Goal: Find contact information: Find contact information

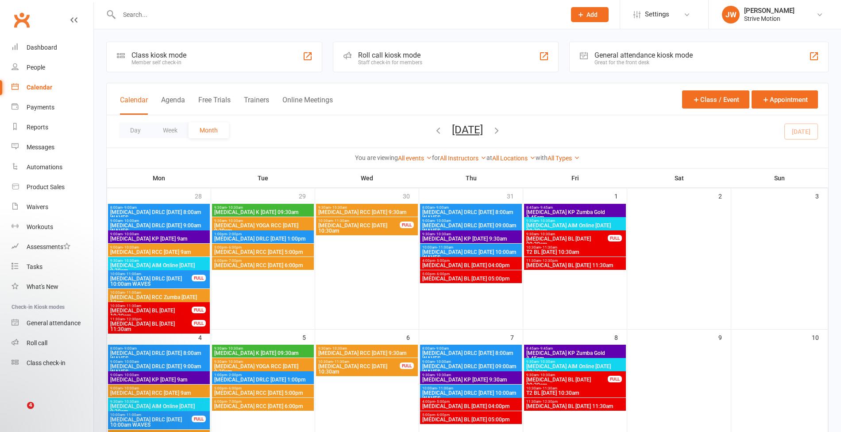
scroll to position [122, 0]
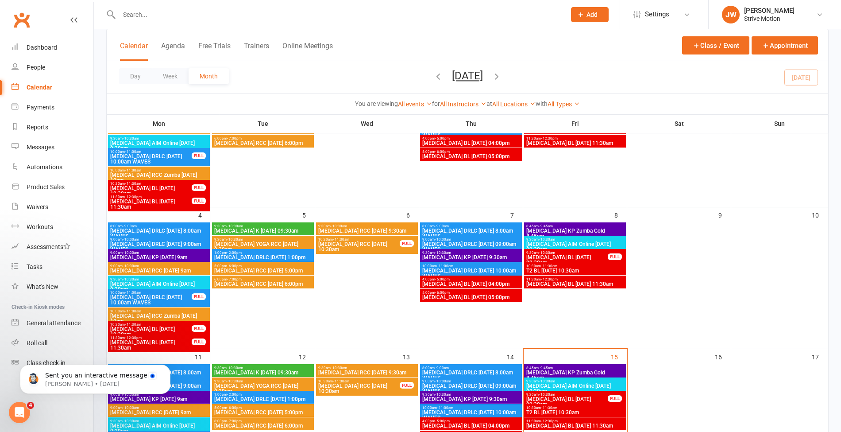
click at [300, 18] on input "text" at bounding box center [337, 14] width 443 height 12
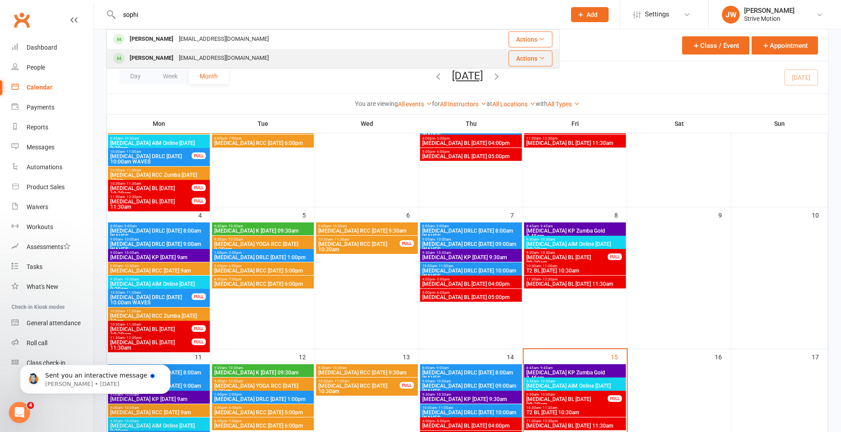
type input "sophi"
click at [182, 54] on div "[EMAIL_ADDRESS][DOMAIN_NAME]" at bounding box center [223, 58] width 95 height 13
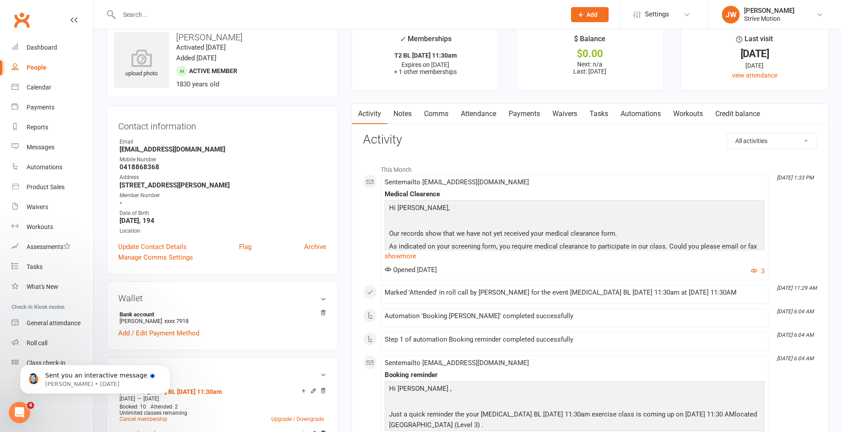
scroll to position [16, 0]
drag, startPoint x: 119, startPoint y: 150, endPoint x: 214, endPoint y: 153, distance: 95.7
click at [214, 153] on ul "Owner Email [EMAIL_ADDRESS][DOMAIN_NAME] Mobile Number [PHONE_NUMBER] Address […" at bounding box center [222, 186] width 208 height 97
click at [192, 153] on ul "Owner Email [EMAIL_ADDRESS][DOMAIN_NAME] Mobile Number [PHONE_NUMBER] Address […" at bounding box center [222, 186] width 208 height 97
drag, startPoint x: 201, startPoint y: 151, endPoint x: 118, endPoint y: 149, distance: 82.4
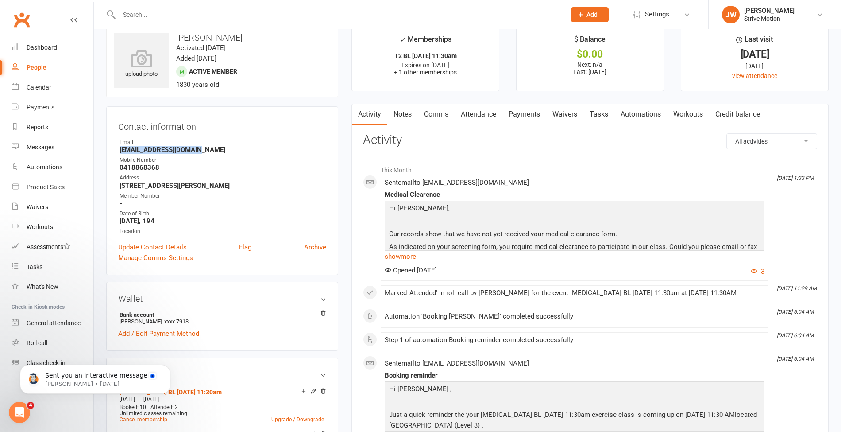
click at [118, 149] on li "Email [EMAIL_ADDRESS][DOMAIN_NAME]" at bounding box center [222, 145] width 208 height 15
click at [218, 173] on ul "Owner Email [EMAIL_ADDRESS][DOMAIN_NAME] Mobile Number [PHONE_NUMBER] Address […" at bounding box center [222, 186] width 208 height 97
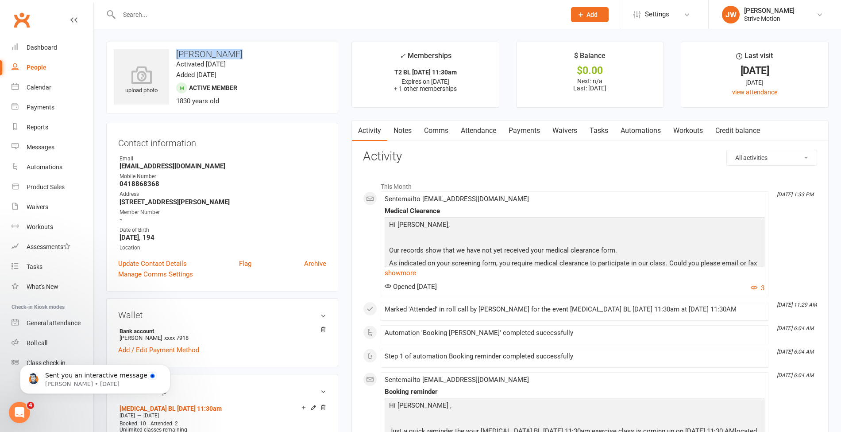
drag, startPoint x: 177, startPoint y: 54, endPoint x: 246, endPoint y: 57, distance: 69.1
click at [246, 57] on h3 "[PERSON_NAME]" at bounding box center [222, 54] width 217 height 10
copy h3 "[PERSON_NAME]"
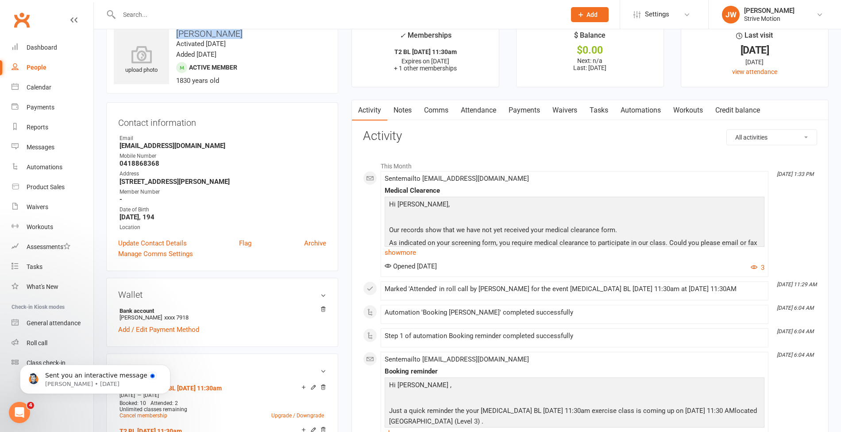
drag, startPoint x: 120, startPoint y: 215, endPoint x: 182, endPoint y: 213, distance: 62.0
click at [182, 213] on strong "[DATE], 194" at bounding box center [223, 217] width 207 height 8
copy strong "[DATE], 194"
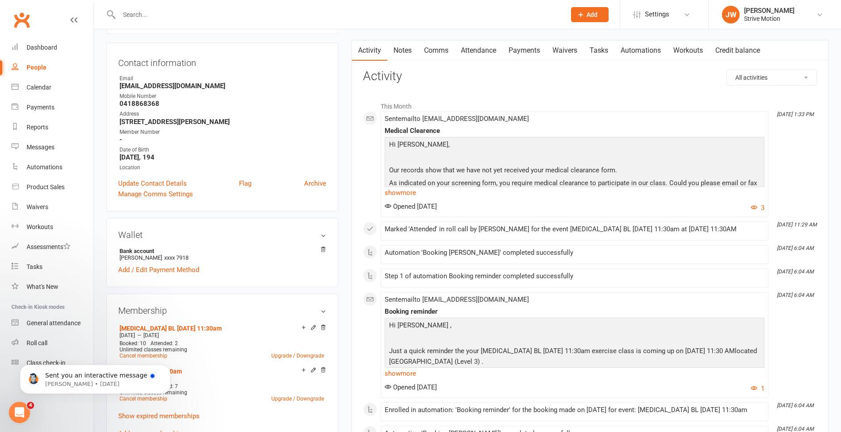
scroll to position [0, 0]
